Goal: Transaction & Acquisition: Purchase product/service

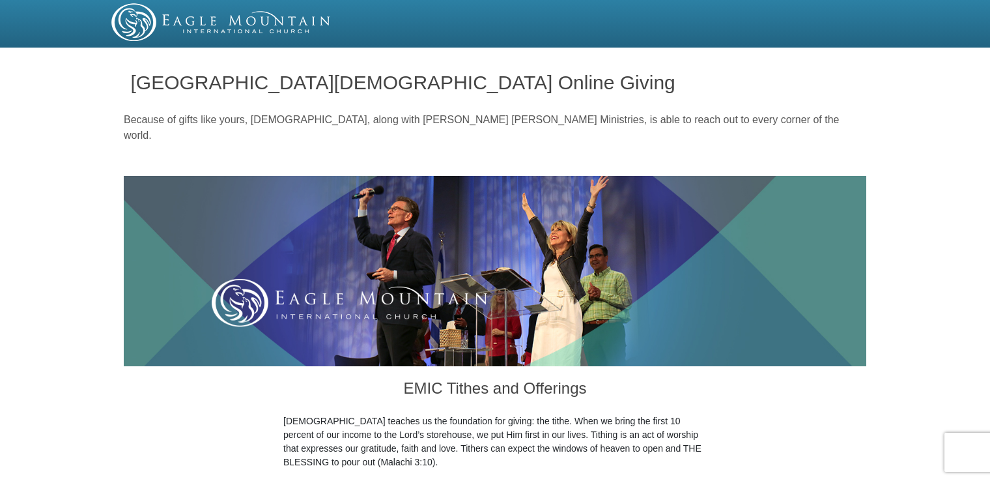
drag, startPoint x: 989, startPoint y: 62, endPoint x: 995, endPoint y: 118, distance: 56.3
drag, startPoint x: 995, startPoint y: 118, endPoint x: 921, endPoint y: 190, distance: 103.7
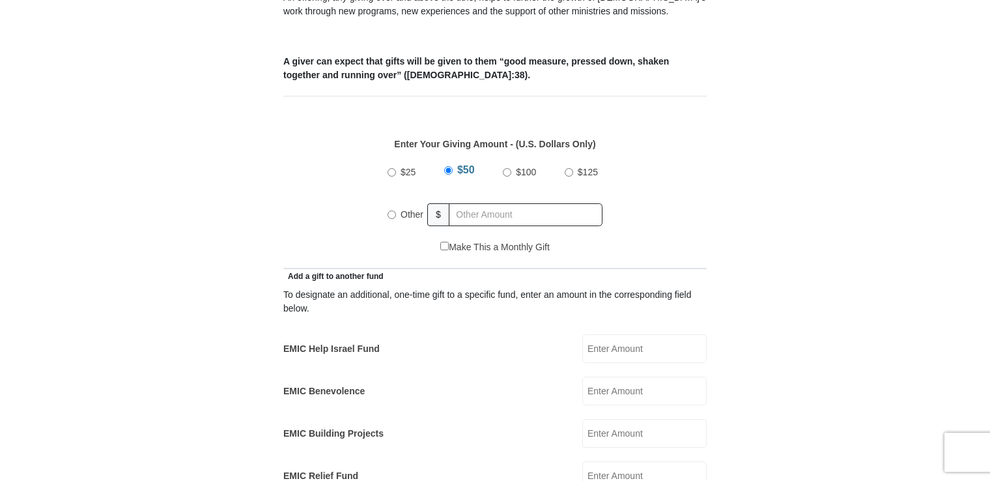
scroll to position [542, 0]
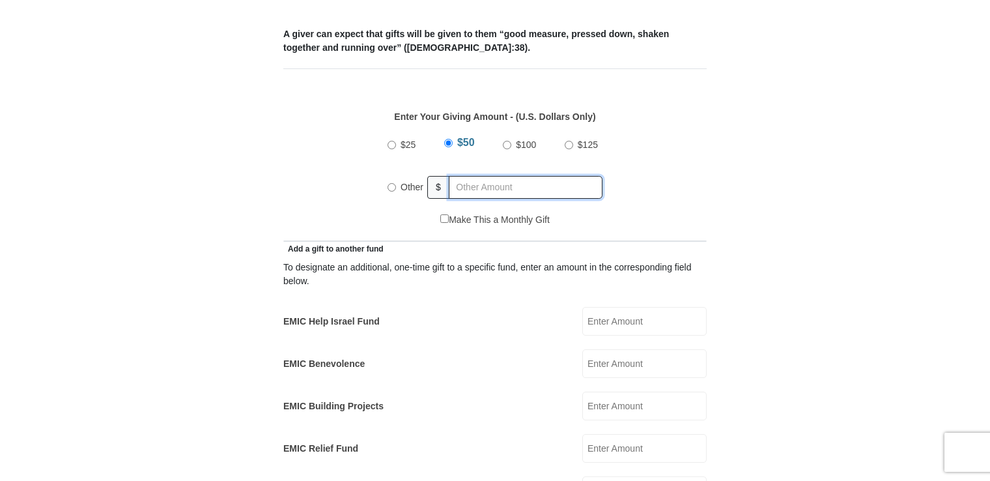
radio input "true"
click at [466, 176] on input "text" at bounding box center [528, 187] width 149 height 23
click at [780, 254] on form "Eagle Mountain International Church Online Giving Because of gifts like yours, …" at bounding box center [495, 463] width 743 height 1906
click at [597, 307] on input "EMIC Help Israel Fund" at bounding box center [645, 321] width 124 height 29
click at [597, 307] on input "10.00" at bounding box center [645, 321] width 124 height 29
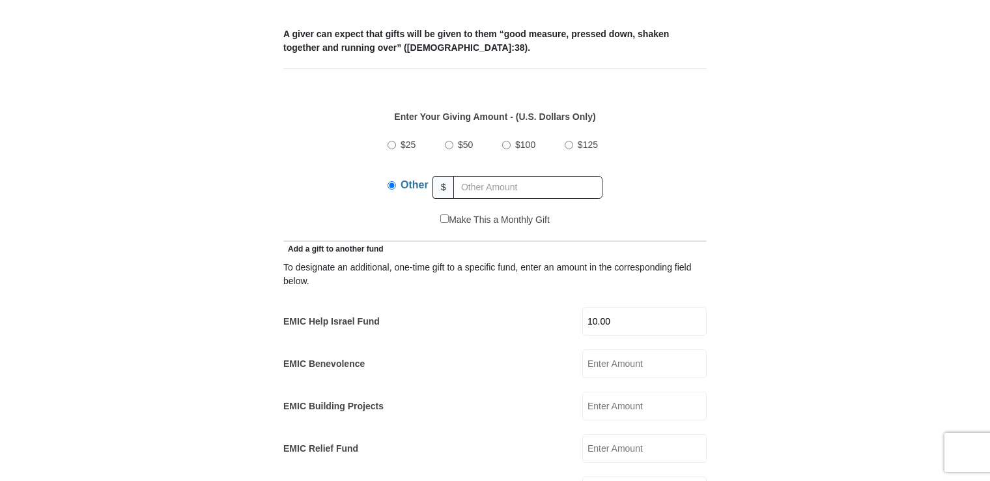
type input "10.00"
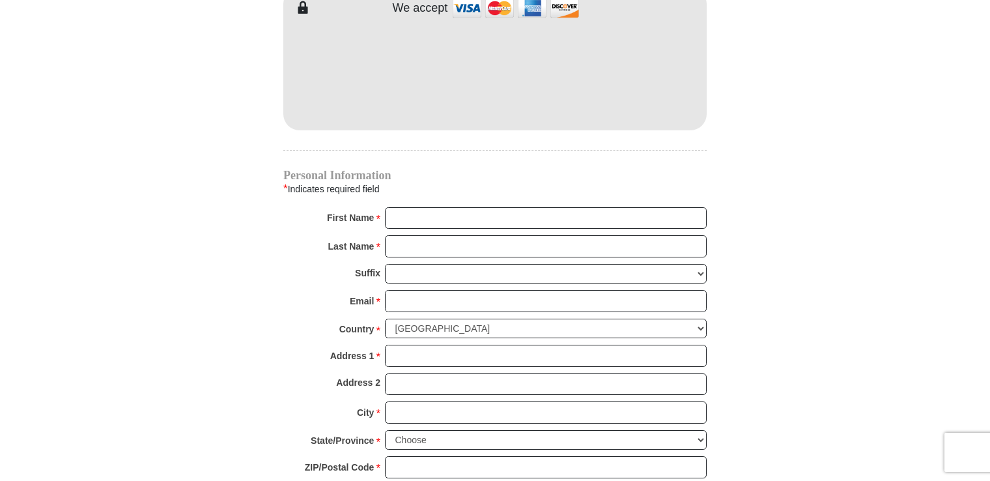
scroll to position [1187, 0]
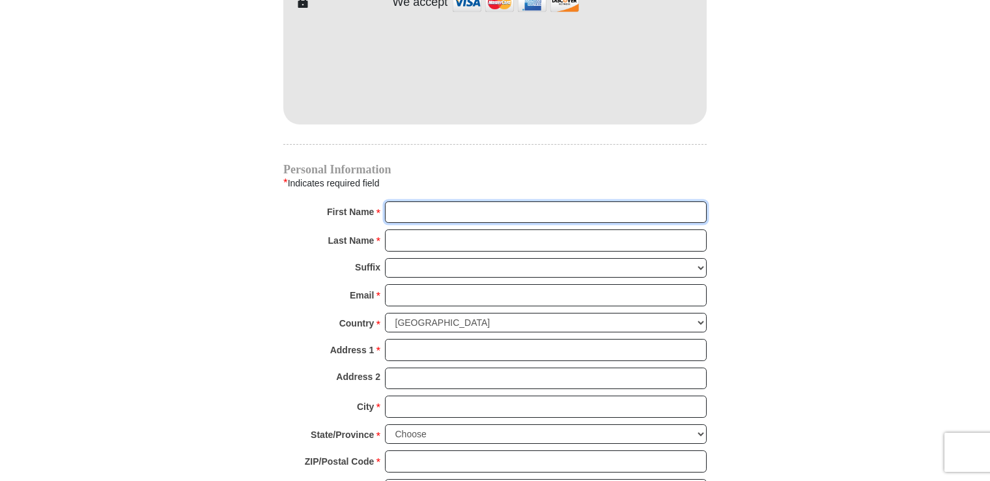
click at [416, 201] on input "First Name *" at bounding box center [546, 212] width 322 height 22
type input "Sherria"
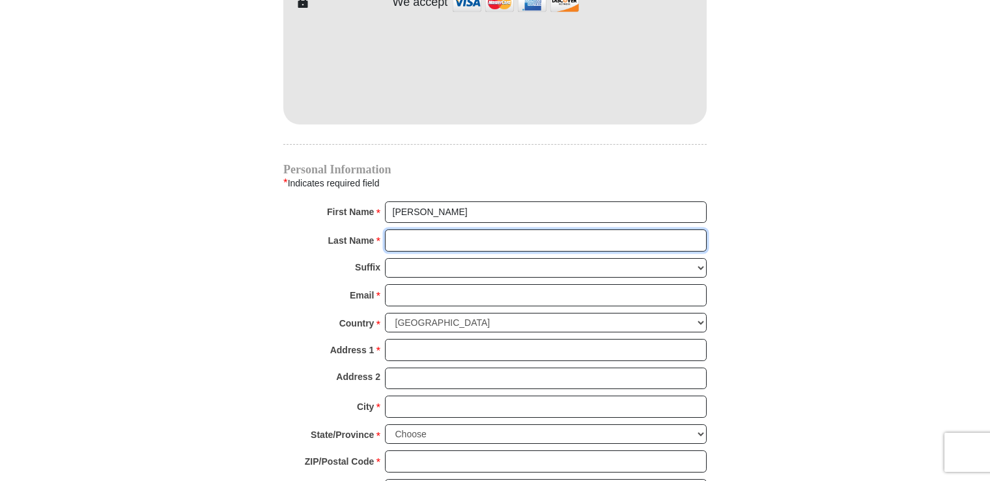
type input "Reynolds"
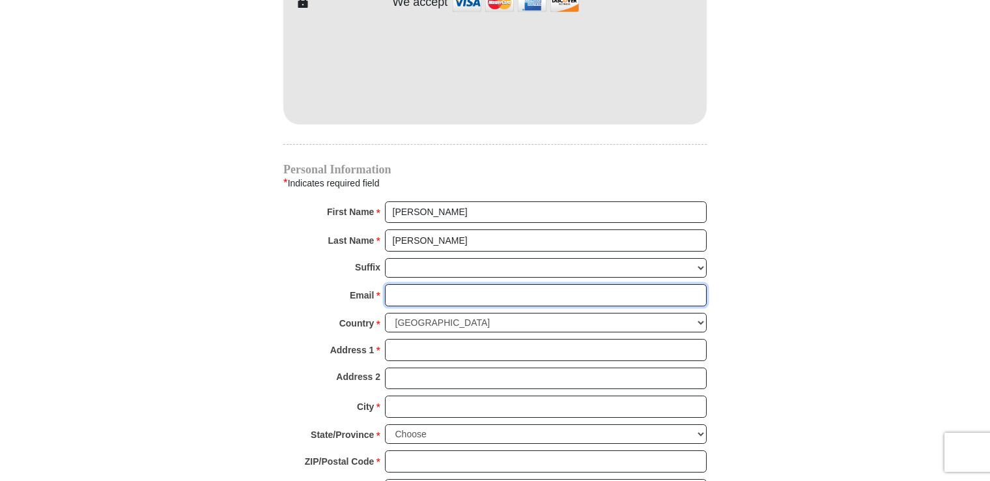
type input "sherria.reynolds@yahoo.com"
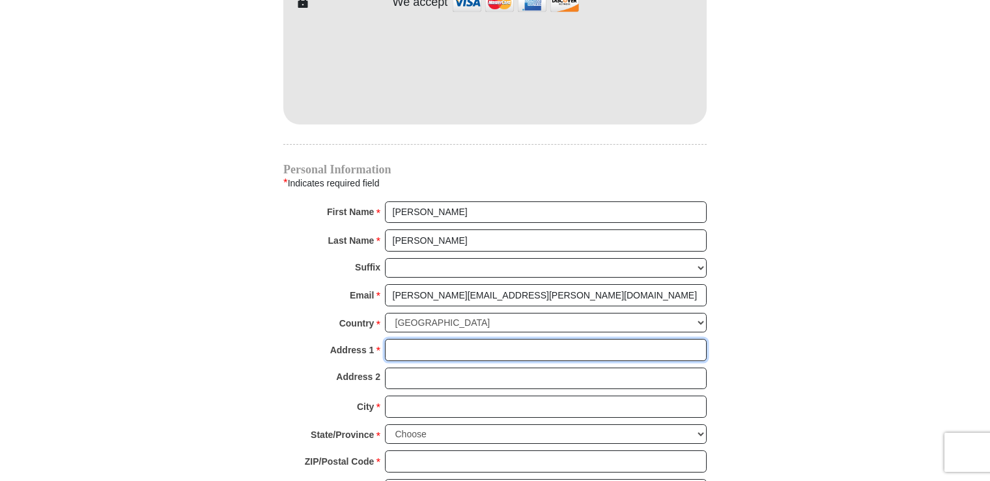
type input "3350 W. Hillsborough Ave."
type input "Apt. 325"
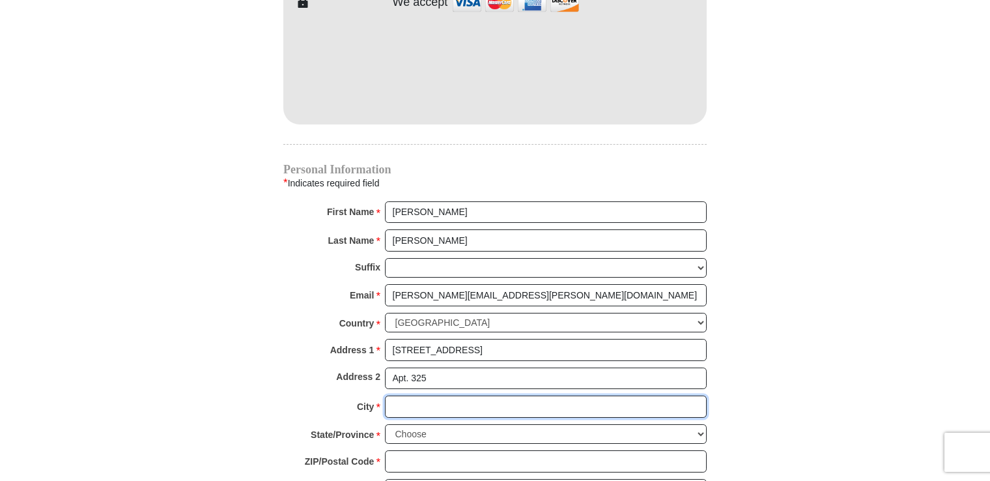
type input "TAMPA"
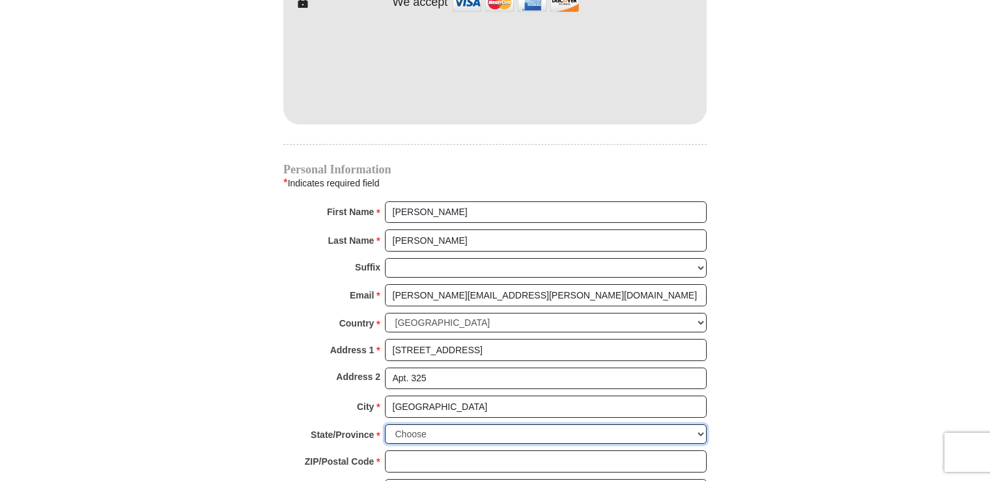
select select "FL"
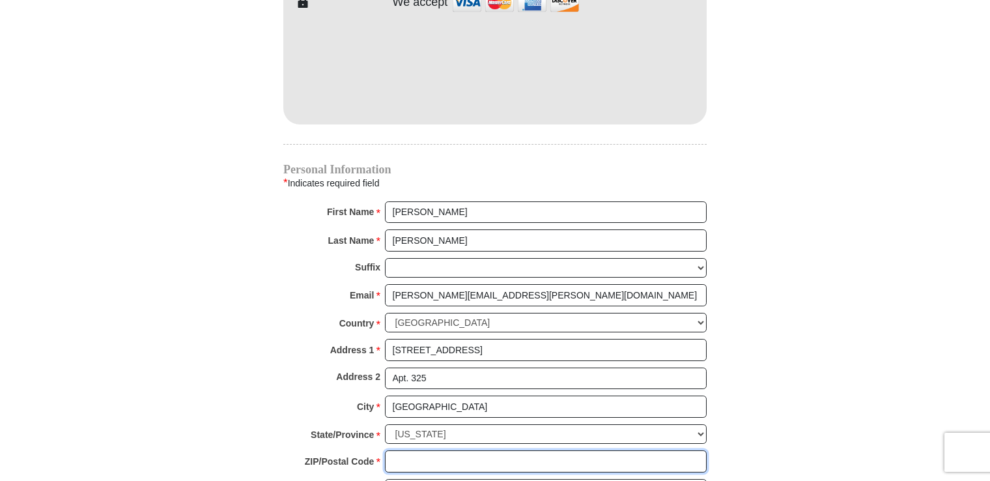
type input "33614"
type input "8134605017"
drag, startPoint x: 989, startPoint y: 298, endPoint x: 993, endPoint y: 369, distance: 70.5
click at [990, 369] on html "Eagle Mountain International Church Online Giving Because of gifts like yours, …" at bounding box center [495, 6] width 990 height 2386
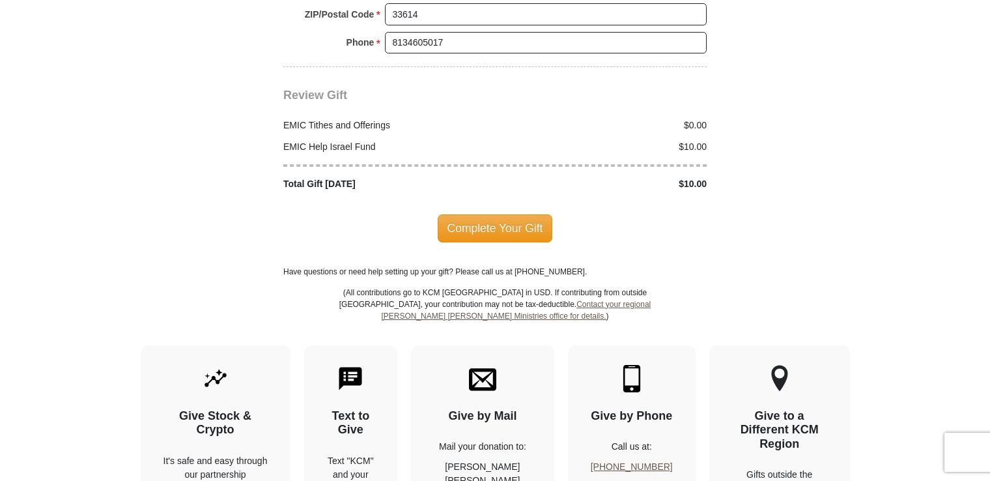
scroll to position [1642, 0]
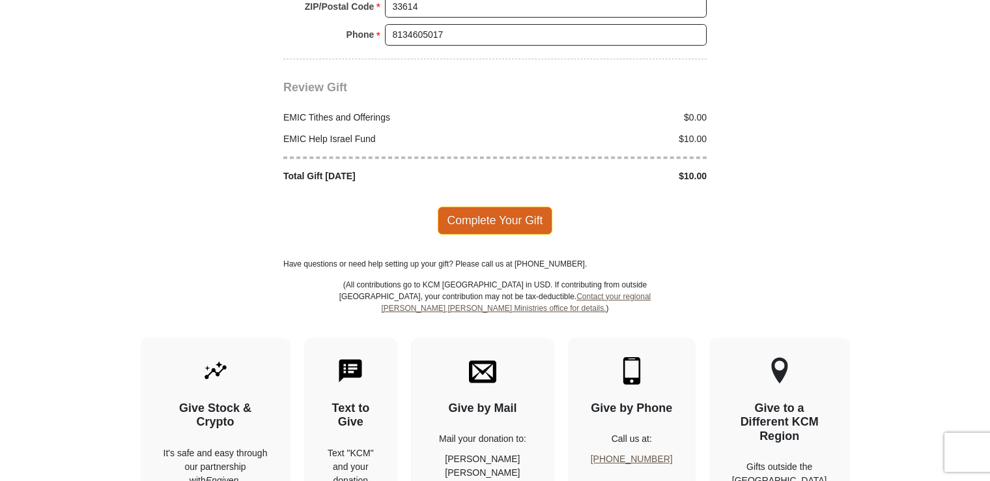
click at [495, 207] on span "Complete Your Gift" at bounding box center [495, 220] width 115 height 27
